Goal: Obtain resource: Obtain resource

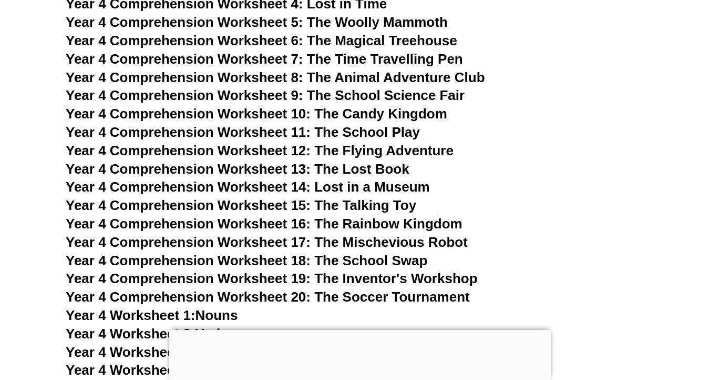
scroll to position [4393, 0]
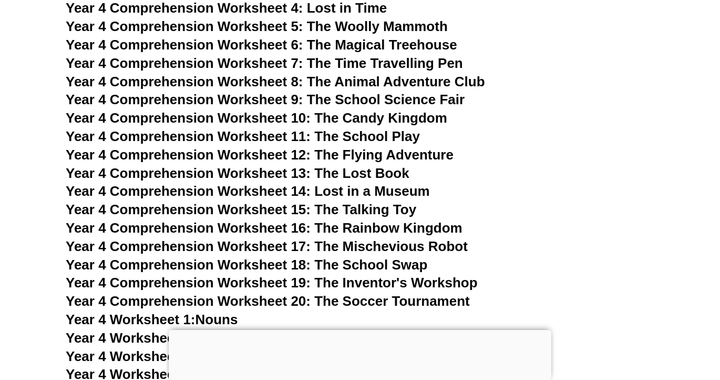
click at [307, 84] on span "Year 4 Comprehension Worksheet 8: The Animal Adventure Club" at bounding box center [275, 82] width 419 height 16
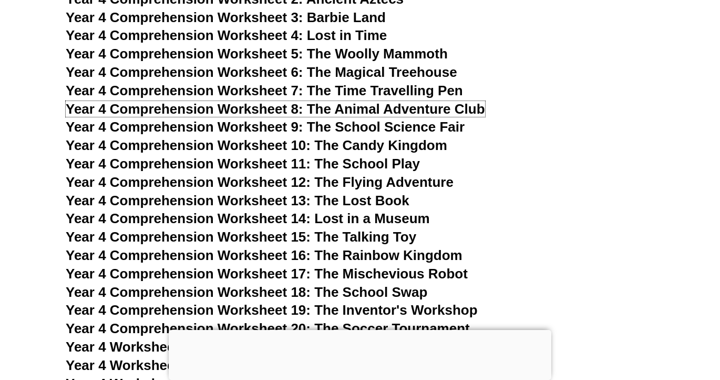
scroll to position [4359, 0]
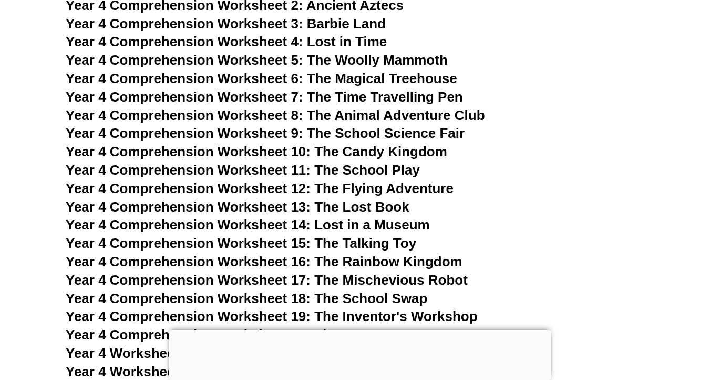
click at [384, 79] on span "Year 4 Comprehension Worksheet 6: The Magical Treehouse" at bounding box center [262, 78] width 392 height 16
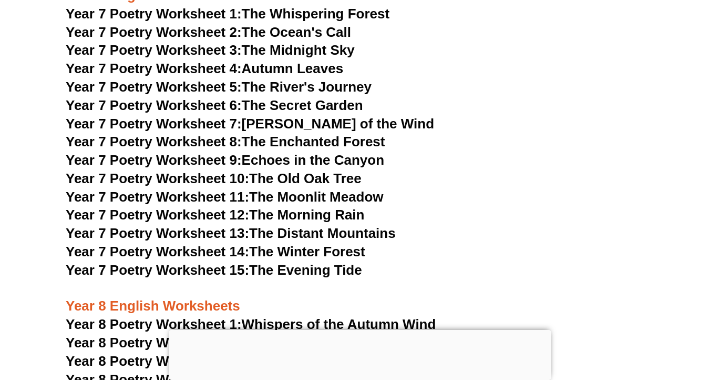
scroll to position [6701, 0]
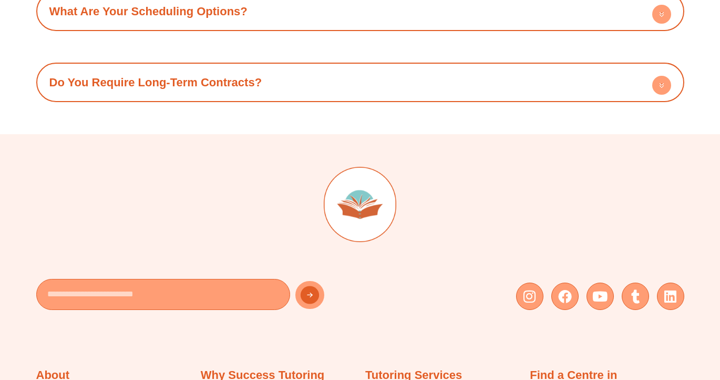
scroll to position [4523, 0]
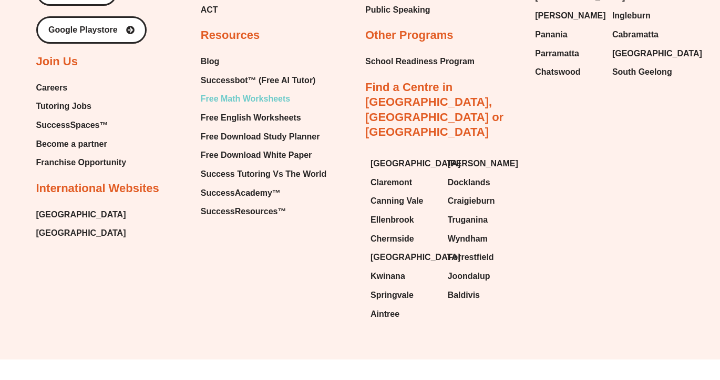
click at [280, 99] on span "Free Math Worksheets" at bounding box center [245, 99] width 89 height 16
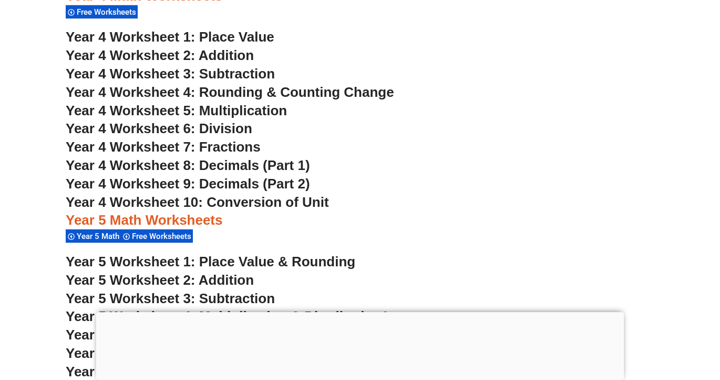
scroll to position [2001, 0]
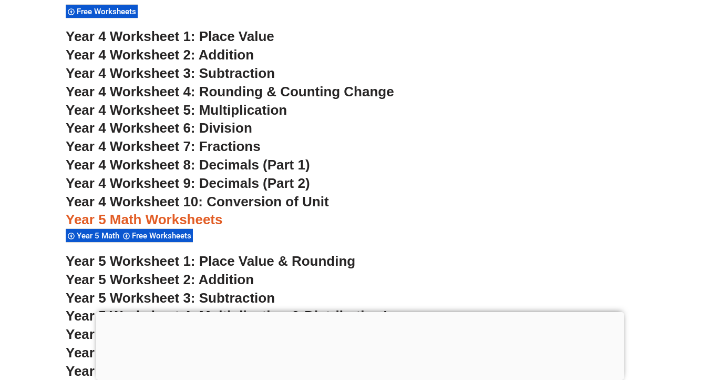
click at [266, 95] on span "Year 4 Worksheet 4: Rounding & Counting Change" at bounding box center [230, 92] width 329 height 16
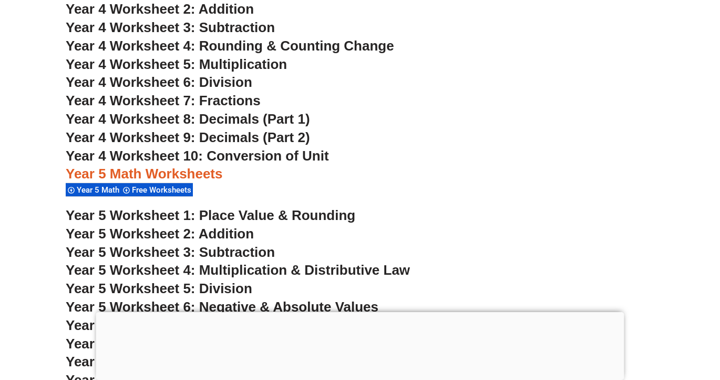
scroll to position [2056, 0]
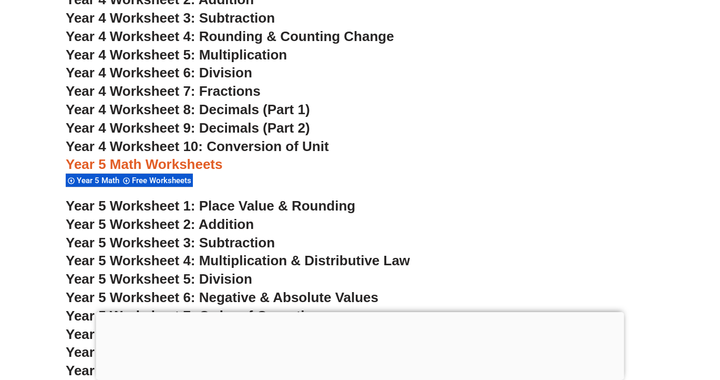
click at [231, 59] on span "Year 4 Worksheet 5: Multiplication" at bounding box center [176, 55] width 221 height 16
click at [223, 71] on span "Year 4 Worksheet 6: Division" at bounding box center [159, 73] width 187 height 16
